Goal: Task Accomplishment & Management: Use online tool/utility

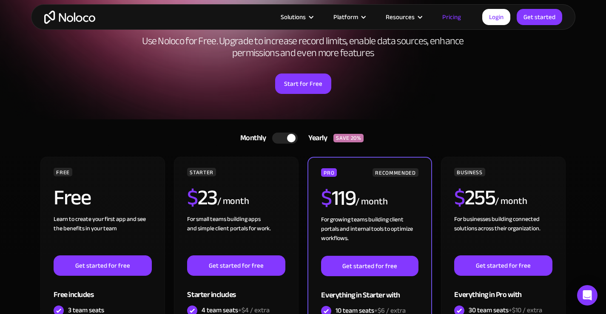
scroll to position [70, 0]
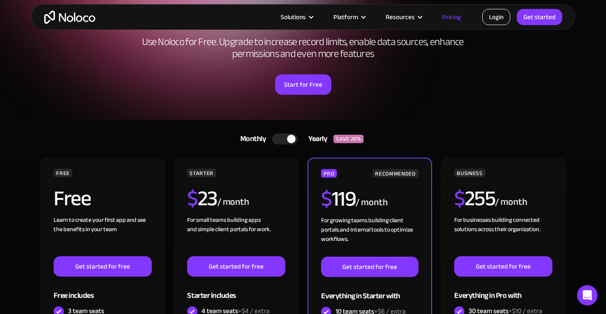
click at [498, 15] on link "Login" at bounding box center [496, 17] width 28 height 16
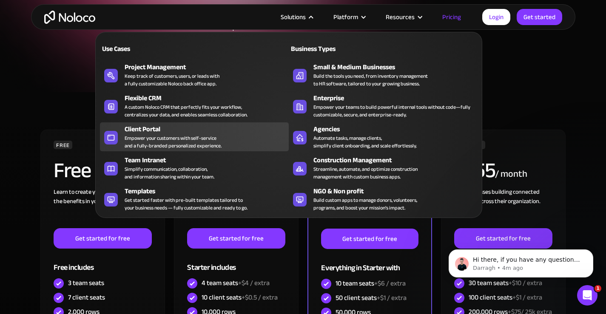
scroll to position [99, 0]
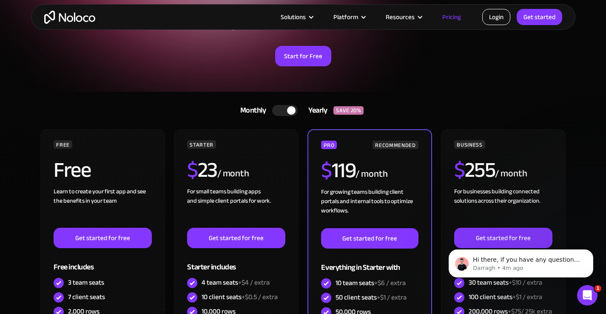
click at [500, 17] on link "Login" at bounding box center [496, 17] width 28 height 16
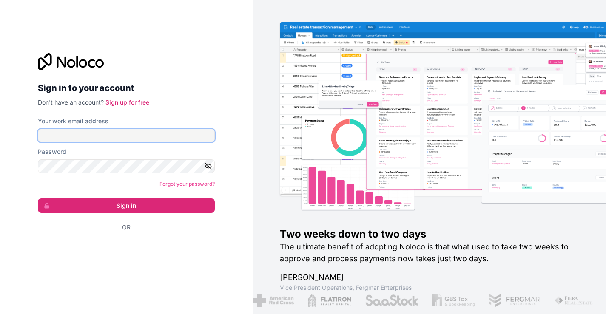
click at [82, 131] on input "Your work email address" at bounding box center [126, 136] width 177 height 14
type input "[PERSON_NAME][EMAIL_ADDRESS][PERSON_NAME][DOMAIN_NAME]"
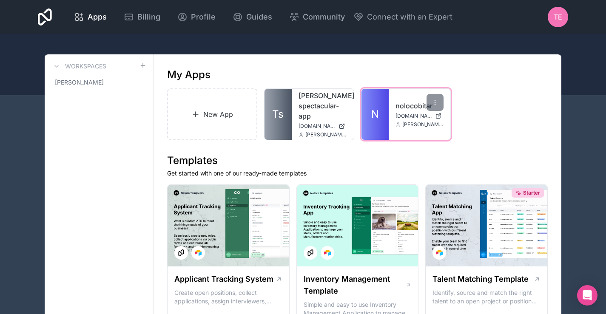
click at [400, 118] on span "[DOMAIN_NAME]" at bounding box center [413, 116] width 37 height 7
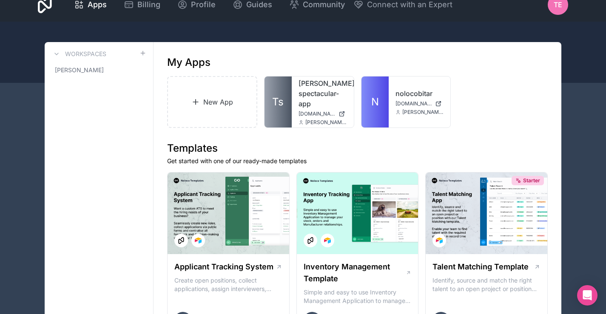
scroll to position [7, 0]
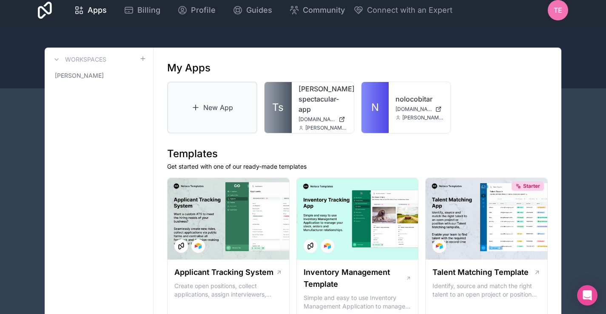
click at [207, 106] on link "New App" at bounding box center [212, 108] width 90 height 52
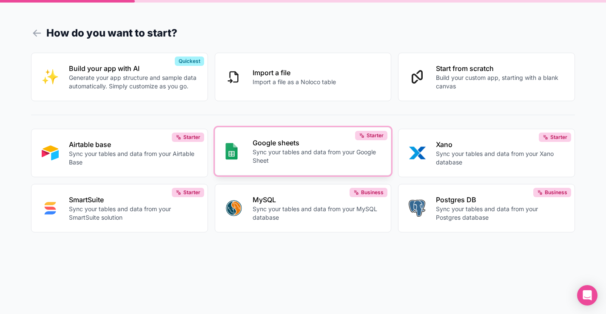
click at [310, 136] on button "Google sheets Sync your tables and data from your Google Sheet Starter" at bounding box center [303, 151] width 177 height 48
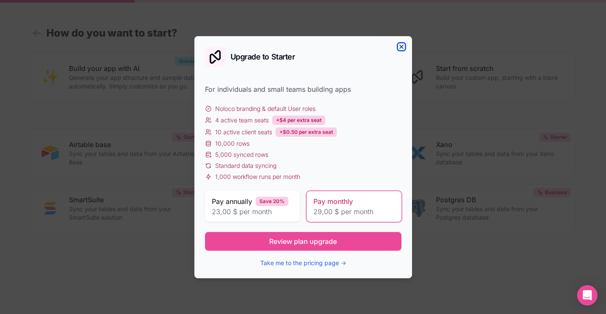
click at [400, 48] on icon "button" at bounding box center [401, 46] width 7 height 7
